Goal: Navigation & Orientation: Find specific page/section

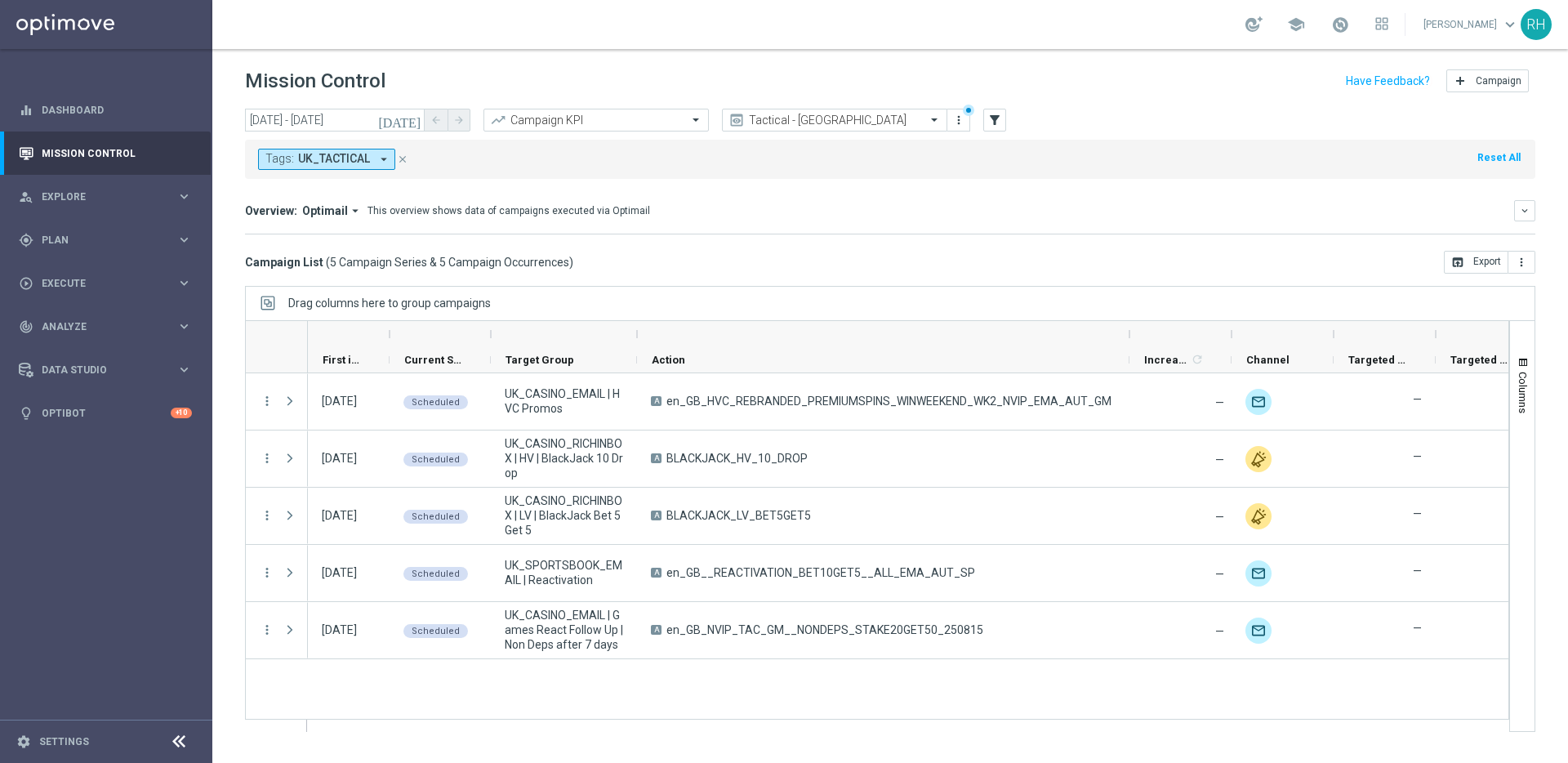
click at [1258, 200] on div "Overview: Optimail arrow_drop_down This overview shows data of campaigns execut…" at bounding box center [890, 211] width 1290 height 21
click at [1230, 188] on mini-dashboard "Overview: Optimail arrow_drop_down This overview shows data of campaigns execut…" at bounding box center [890, 215] width 1290 height 72
